Goal: Information Seeking & Learning: Check status

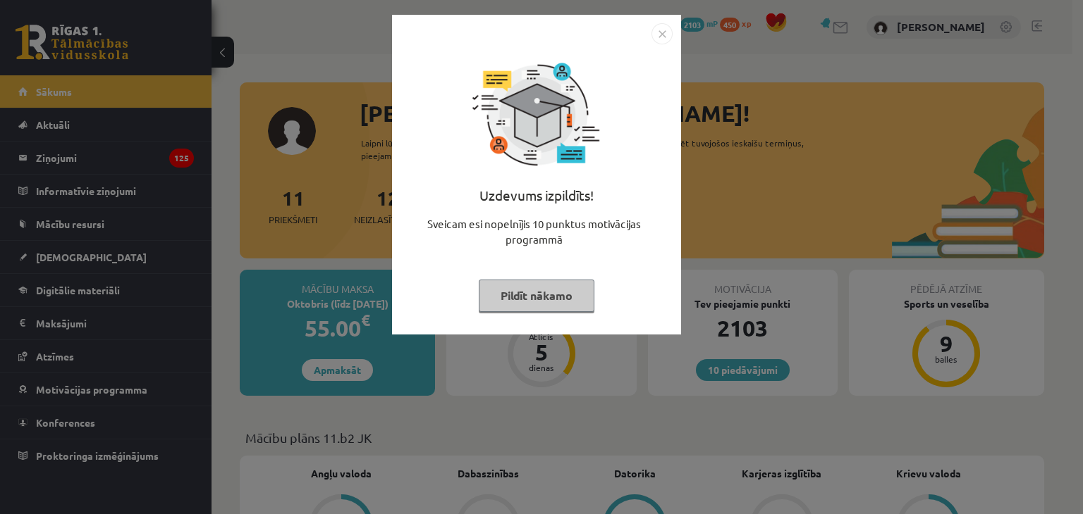
click at [663, 35] on img "Close" at bounding box center [661, 33] width 21 height 21
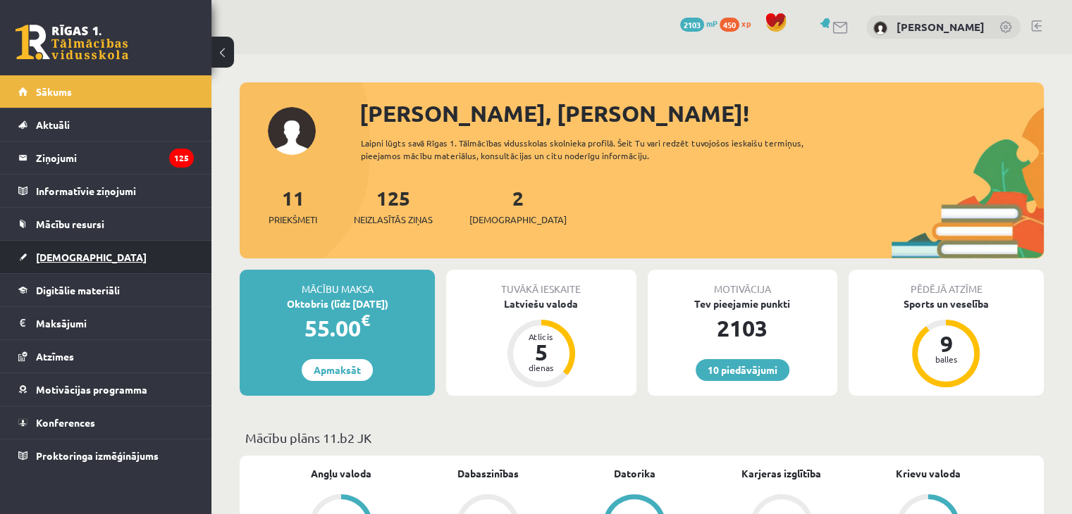
click at [96, 249] on link "[DEMOGRAPHIC_DATA]" at bounding box center [105, 257] width 175 height 32
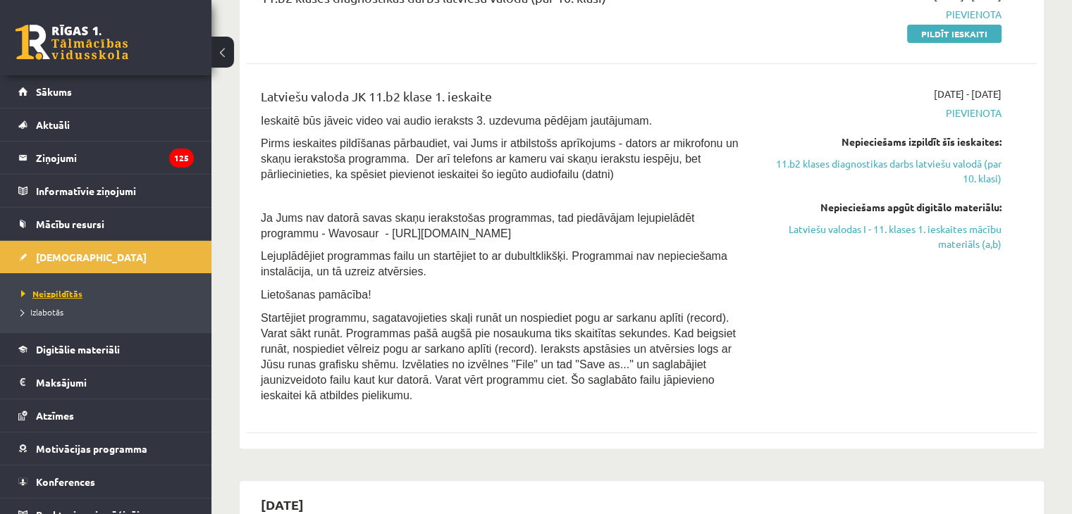
scroll to position [423, 0]
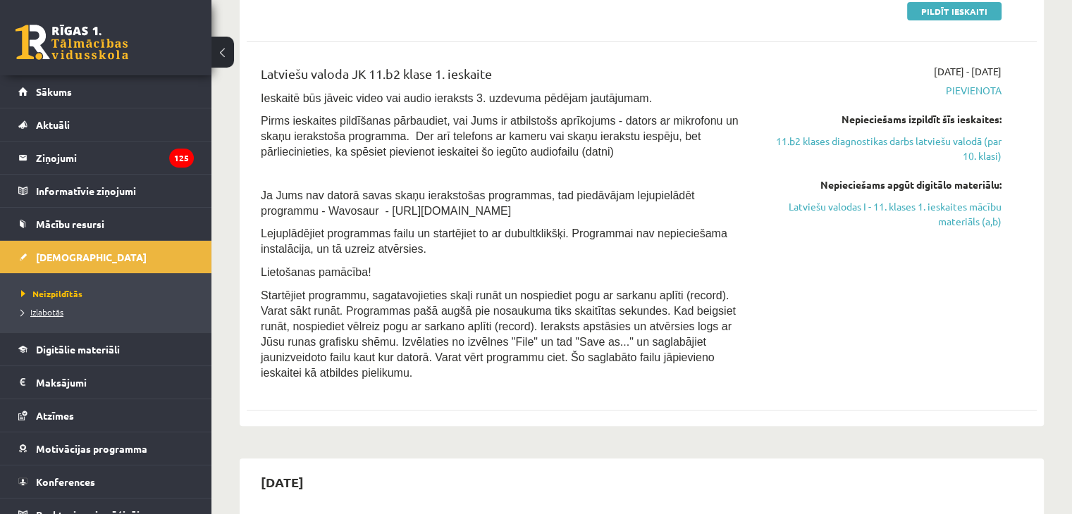
click at [48, 314] on span "Izlabotās" at bounding box center [42, 312] width 42 height 11
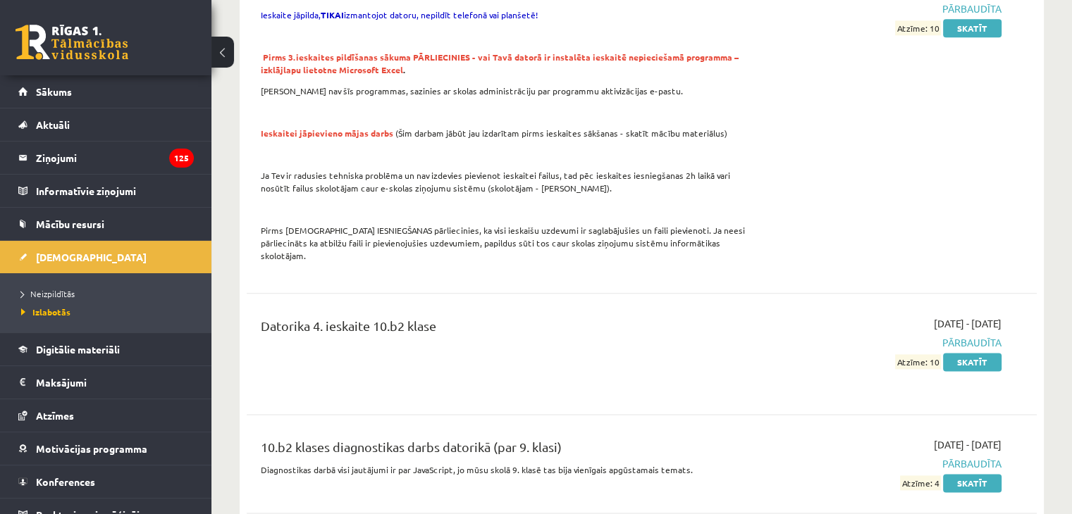
scroll to position [1832, 0]
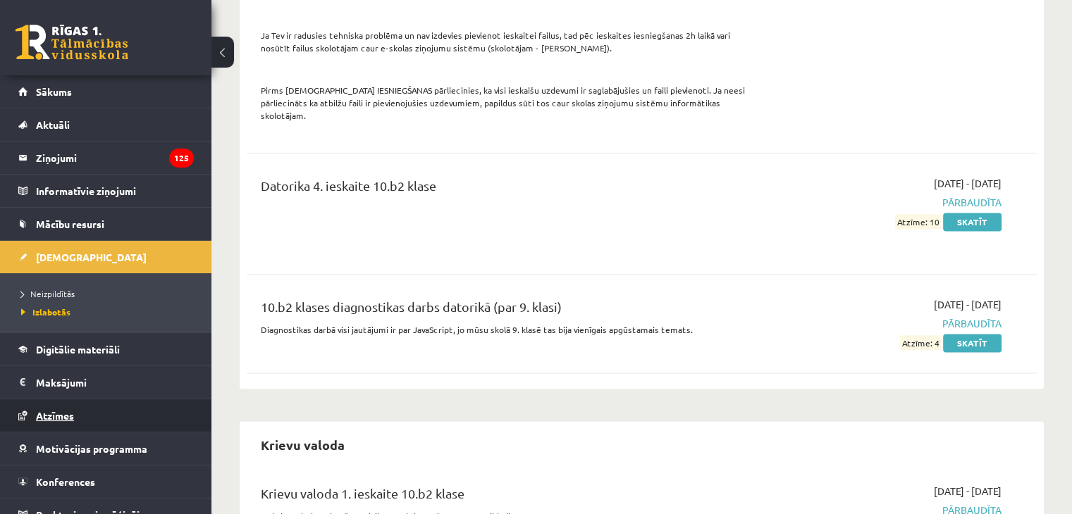
click at [54, 411] on span "Atzīmes" at bounding box center [55, 415] width 38 height 13
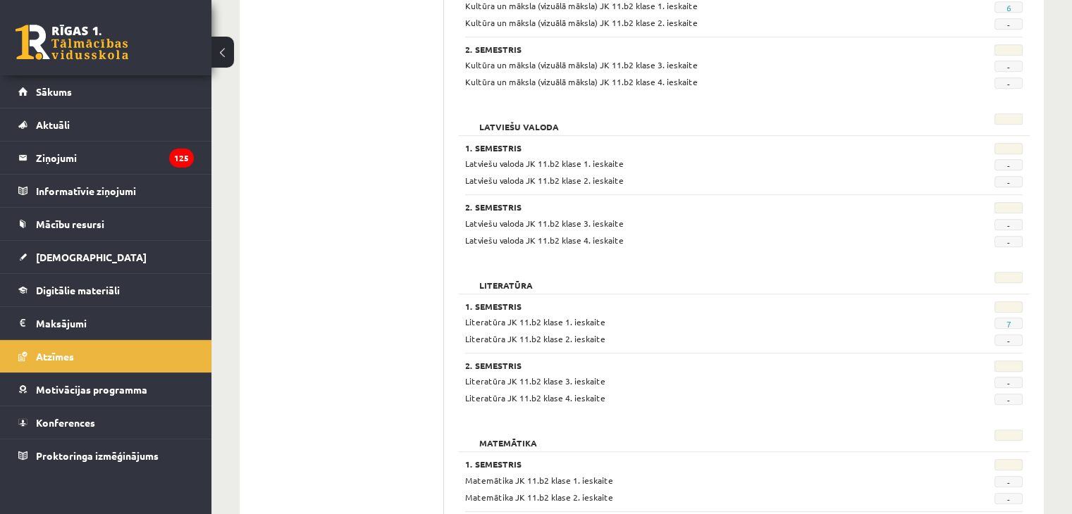
scroll to position [770, 0]
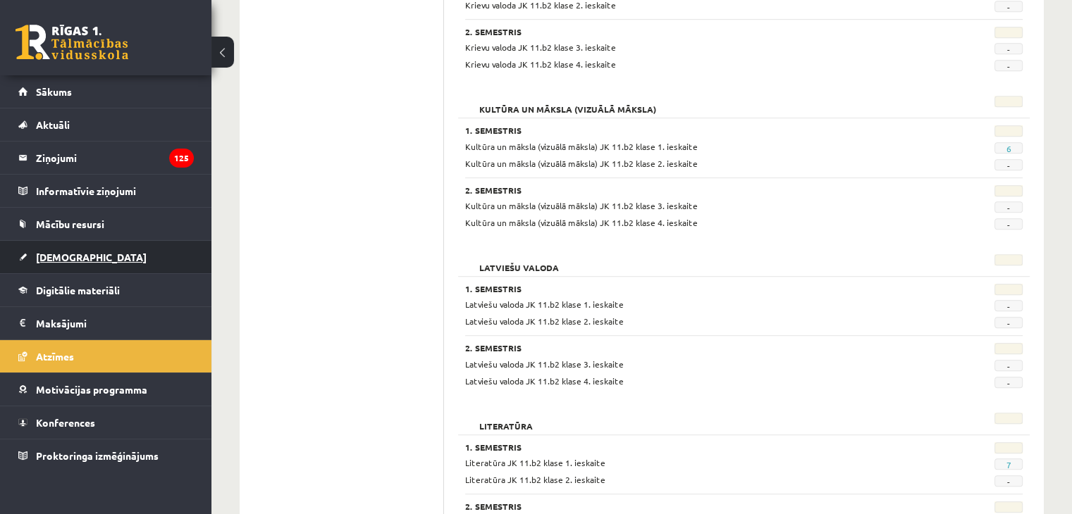
click at [66, 254] on span "[DEMOGRAPHIC_DATA]" at bounding box center [91, 257] width 111 height 13
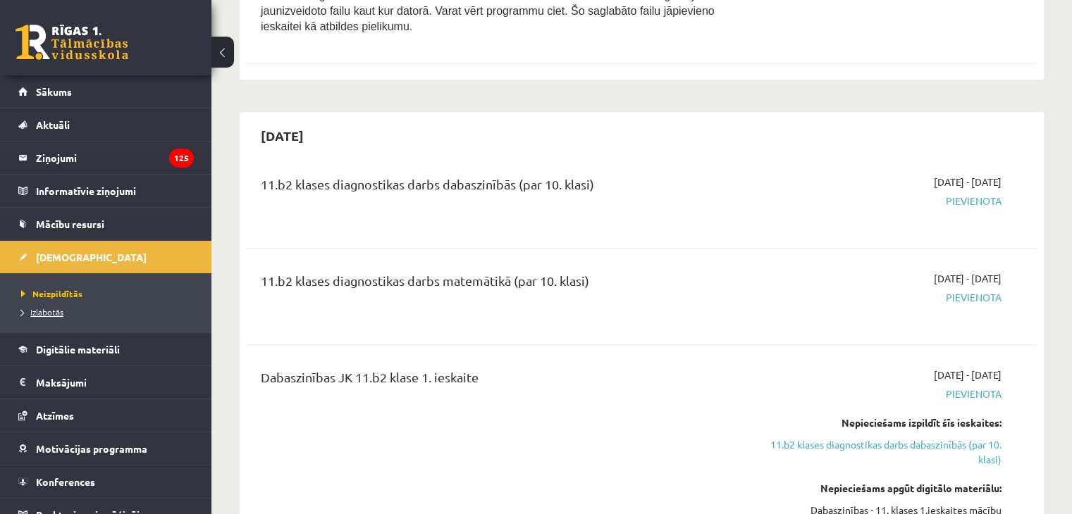
click at [54, 312] on span "Izlabotās" at bounding box center [42, 312] width 42 height 11
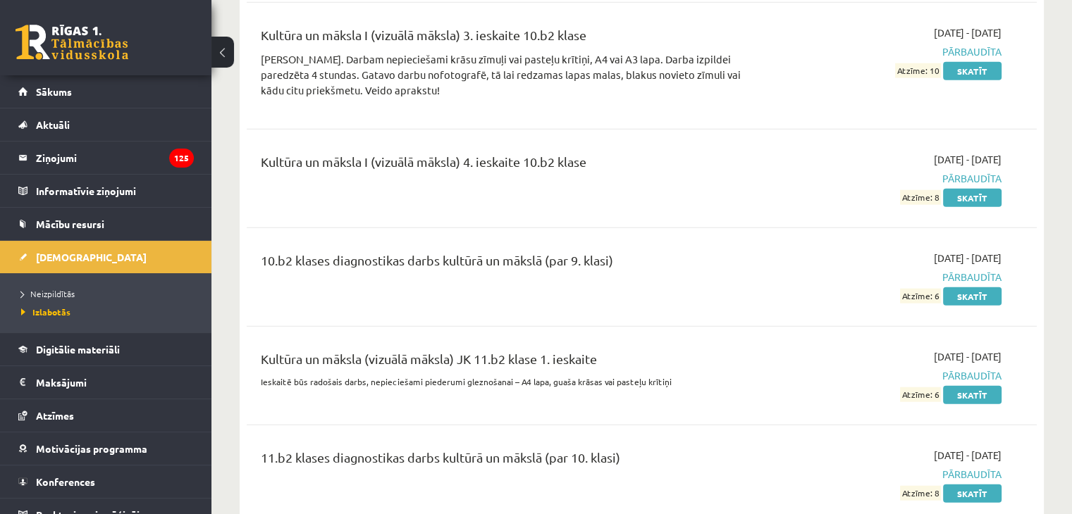
scroll to position [3448, 0]
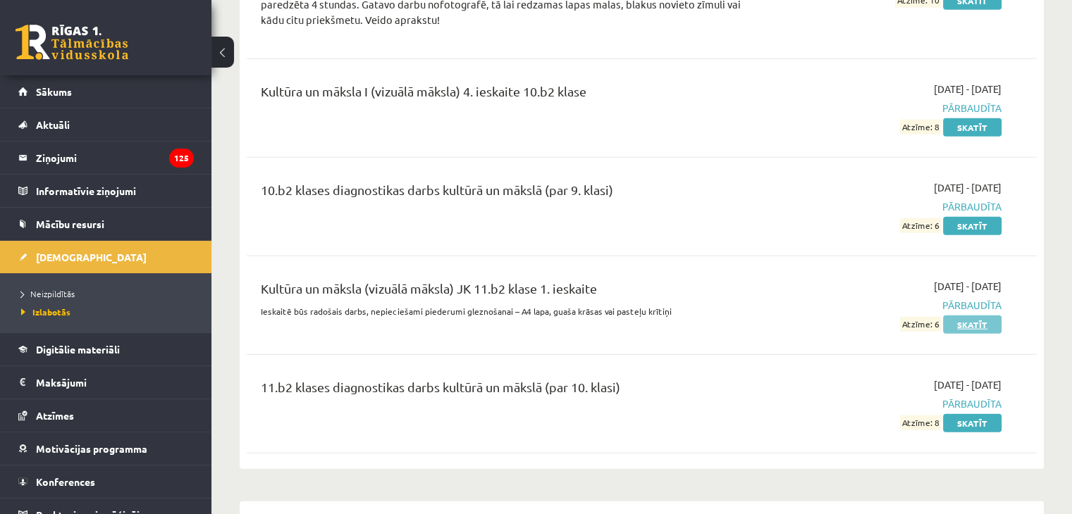
click at [973, 316] on link "Skatīt" at bounding box center [972, 325] width 58 height 18
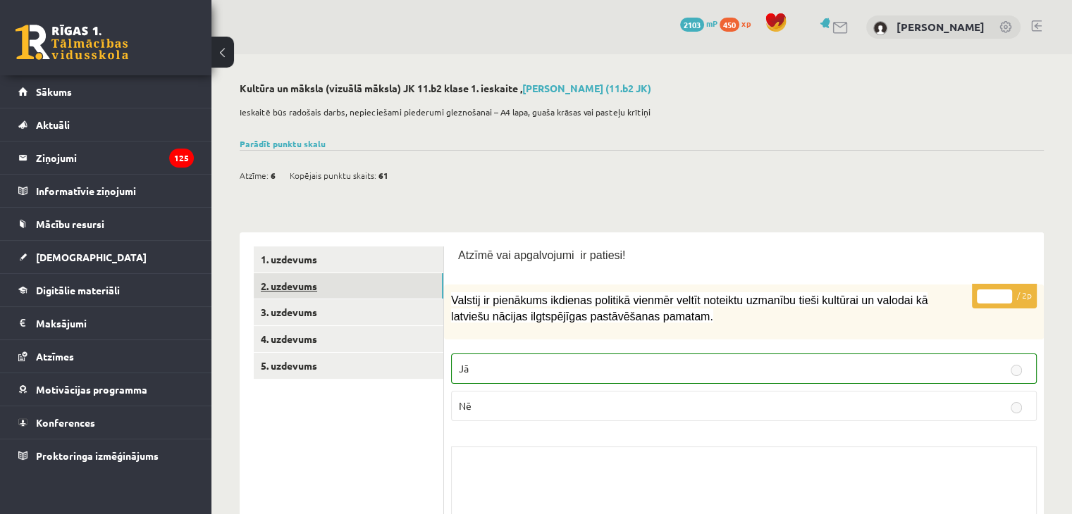
click at [348, 283] on link "2. uzdevums" at bounding box center [349, 286] width 190 height 26
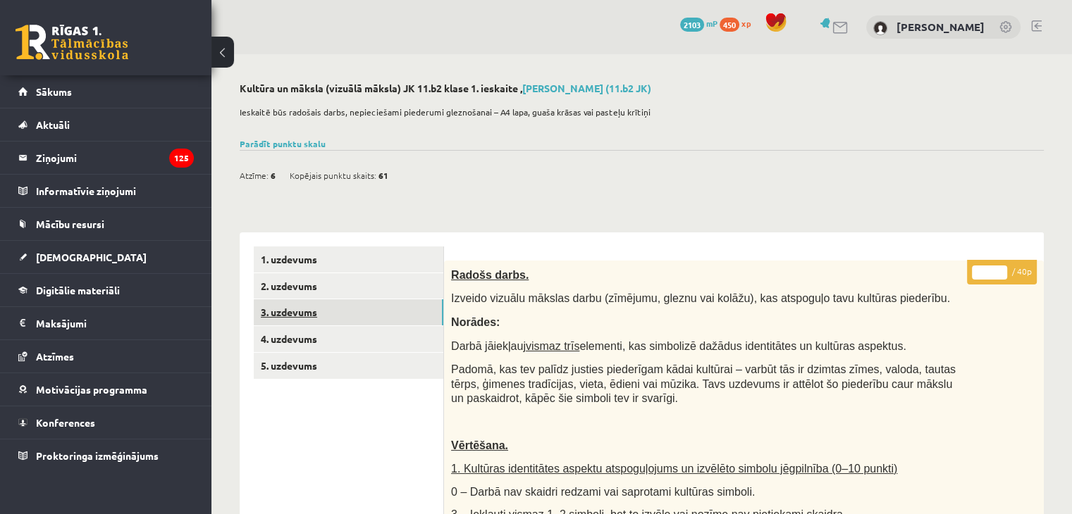
click at [344, 315] on link "3. uzdevums" at bounding box center [349, 313] width 190 height 26
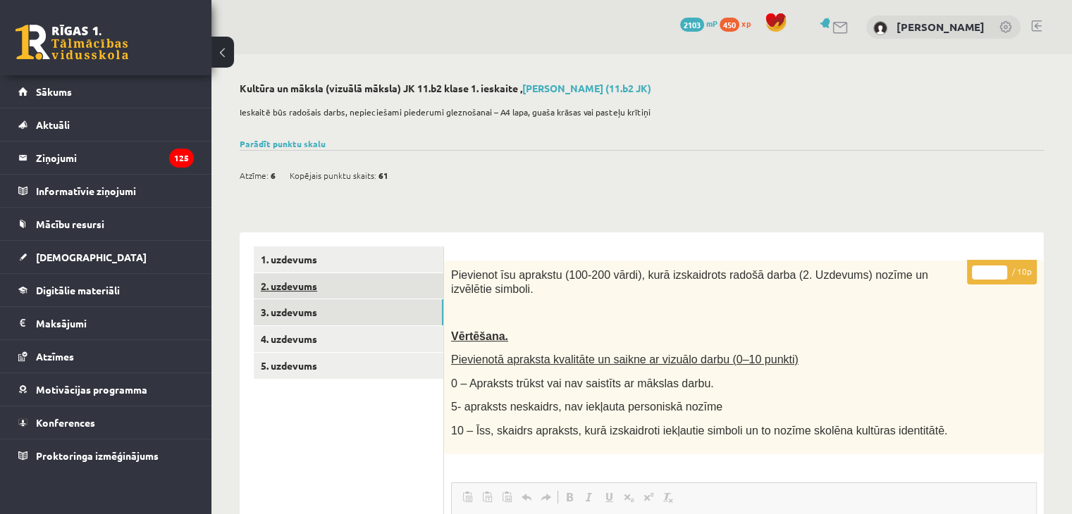
click at [311, 290] on link "2. uzdevums" at bounding box center [349, 286] width 190 height 26
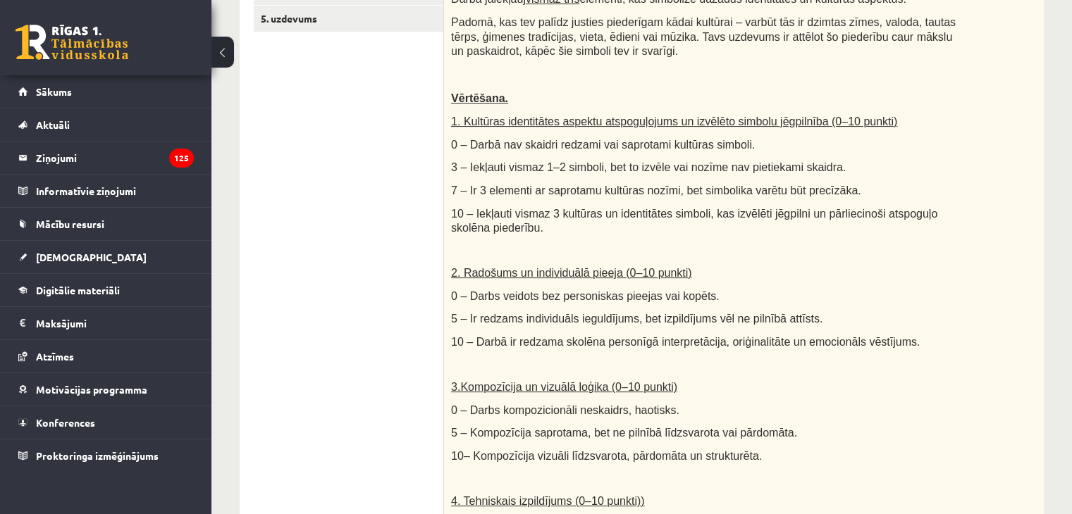
scroll to position [80, 0]
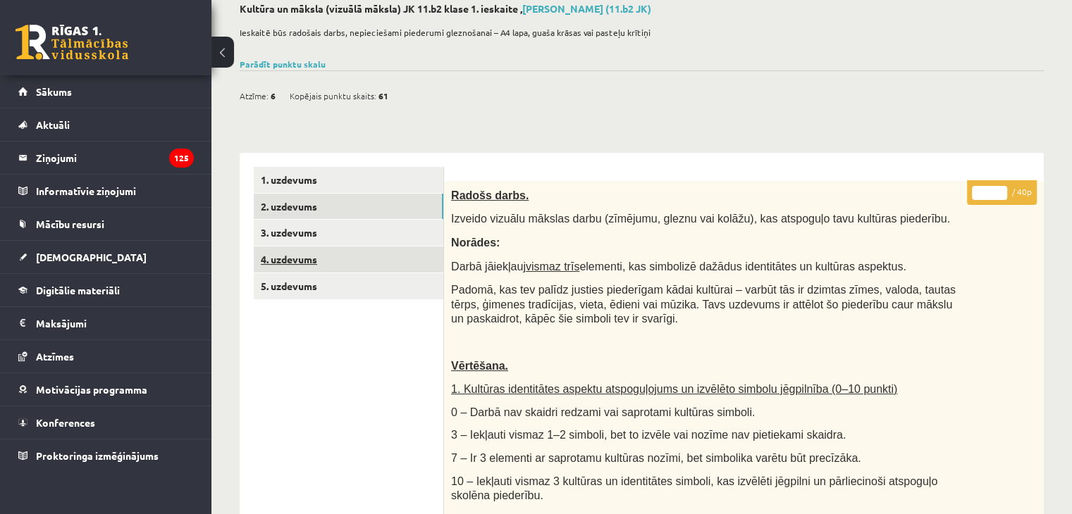
click at [312, 268] on link "4. uzdevums" at bounding box center [349, 260] width 190 height 26
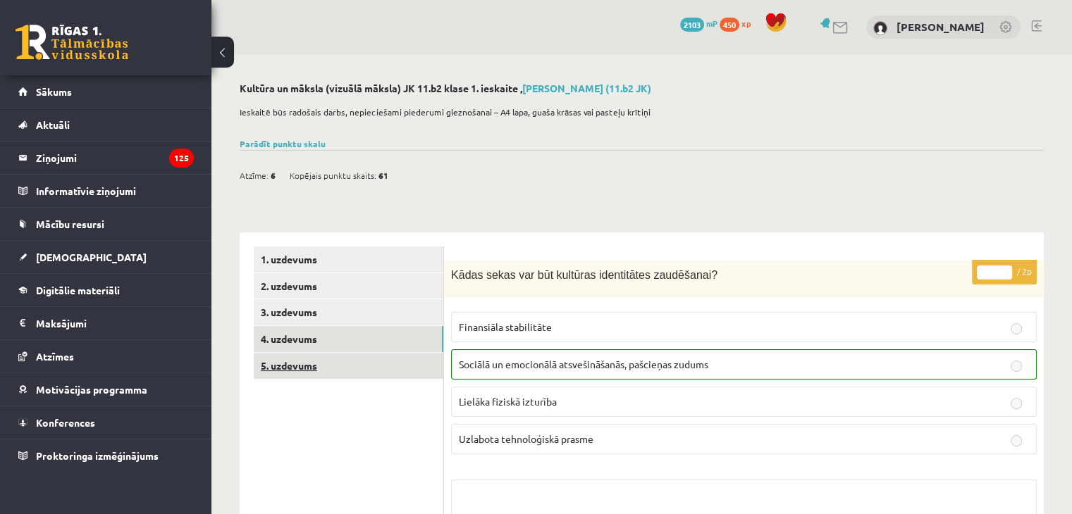
scroll to position [0, 0]
click at [327, 358] on link "5. uzdevums" at bounding box center [349, 366] width 190 height 26
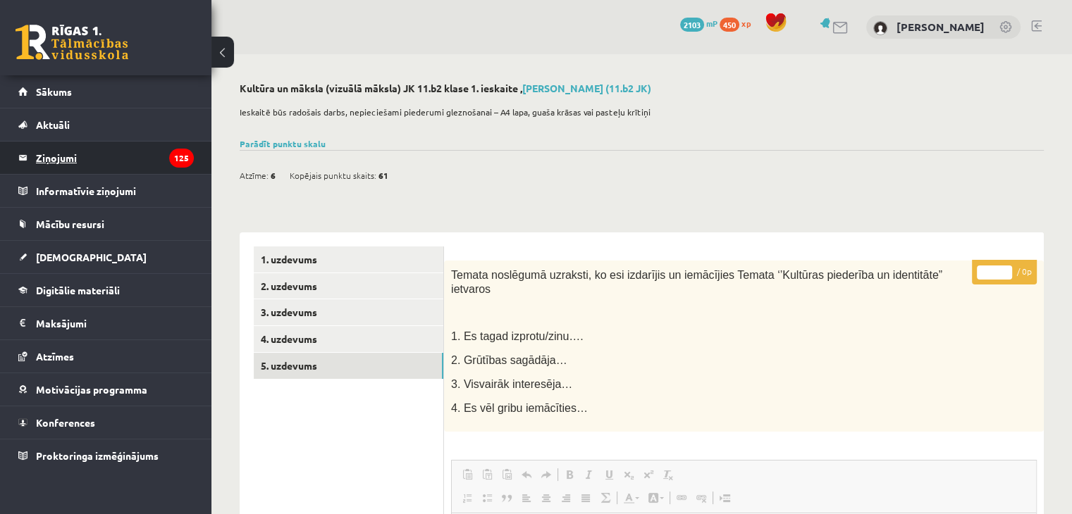
click at [90, 164] on legend "Ziņojumi 125" at bounding box center [115, 158] width 158 height 32
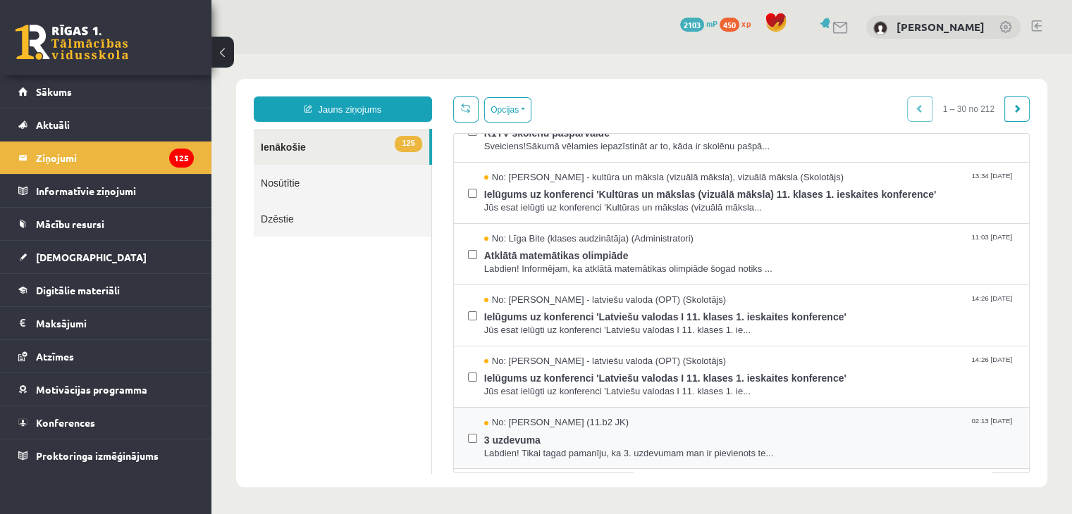
scroll to position [352, 0]
